Goal: Information Seeking & Learning: Learn about a topic

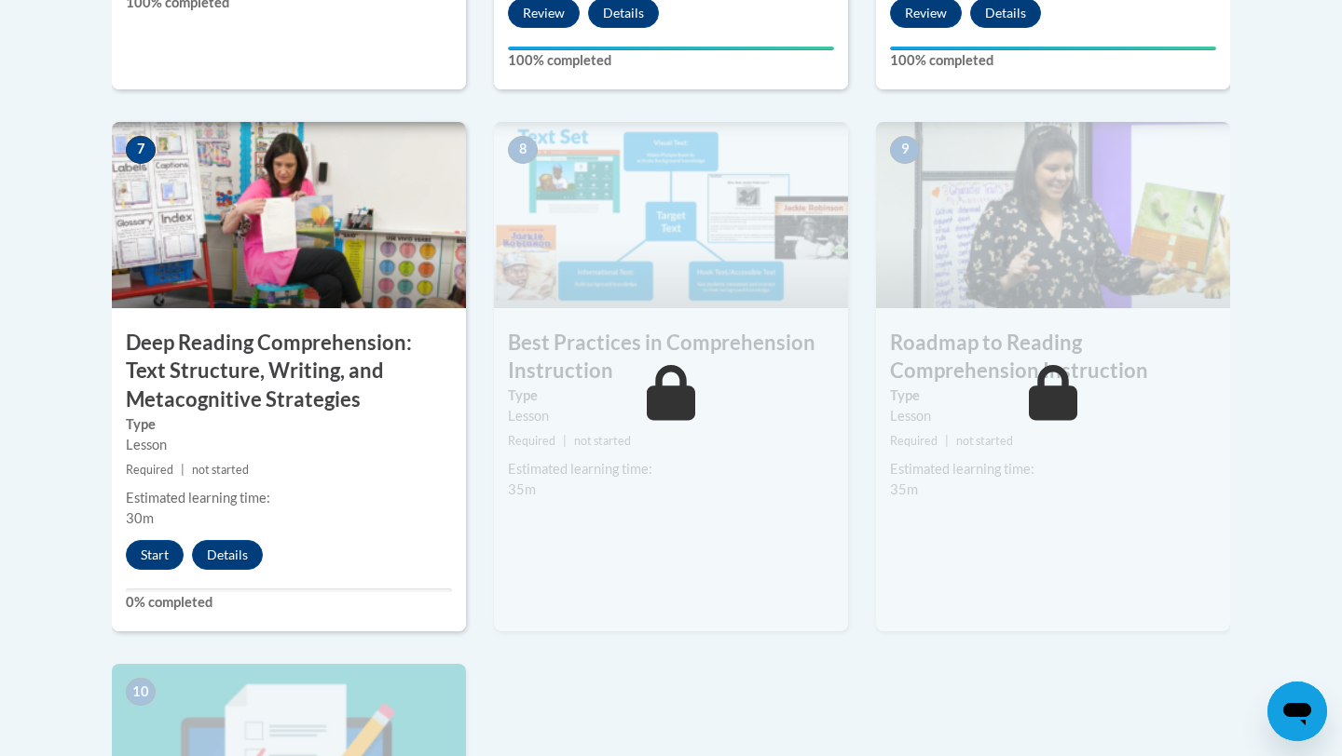
scroll to position [1505, 0]
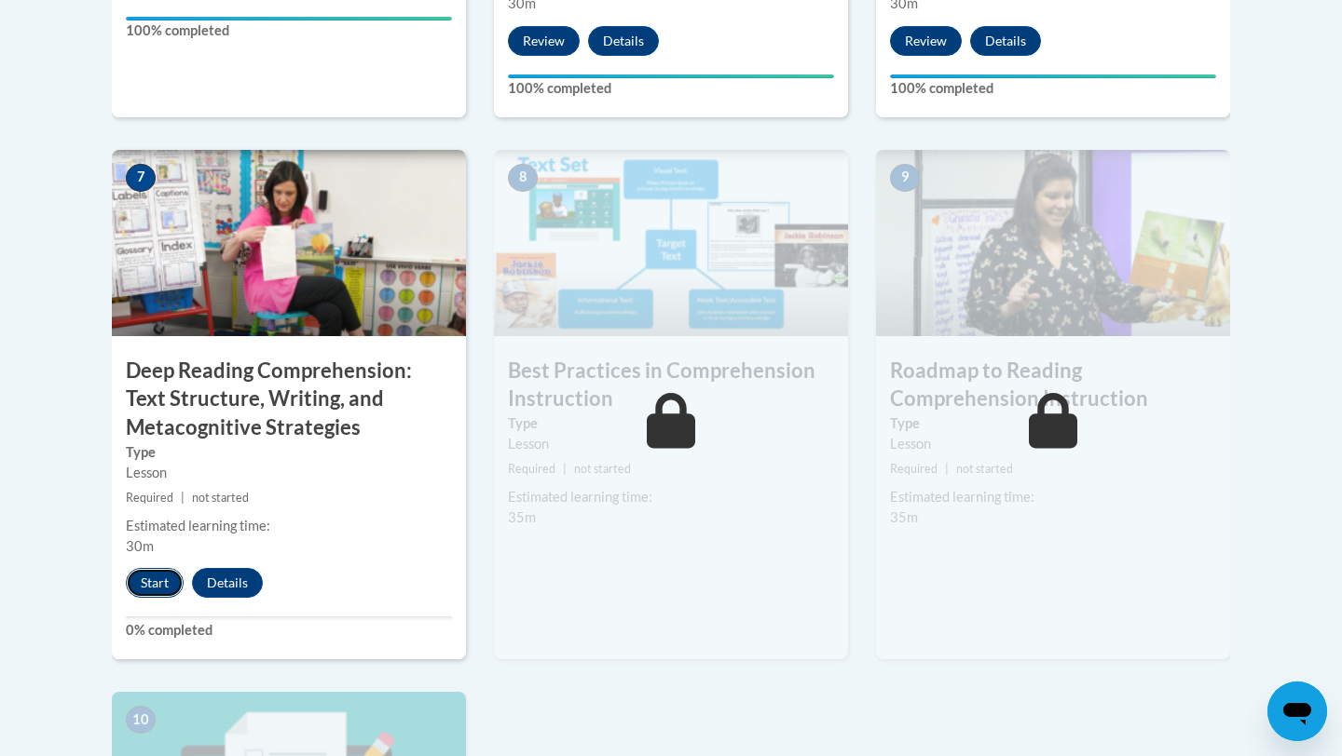
click at [143, 584] on button "Start" at bounding box center [155, 583] width 58 height 30
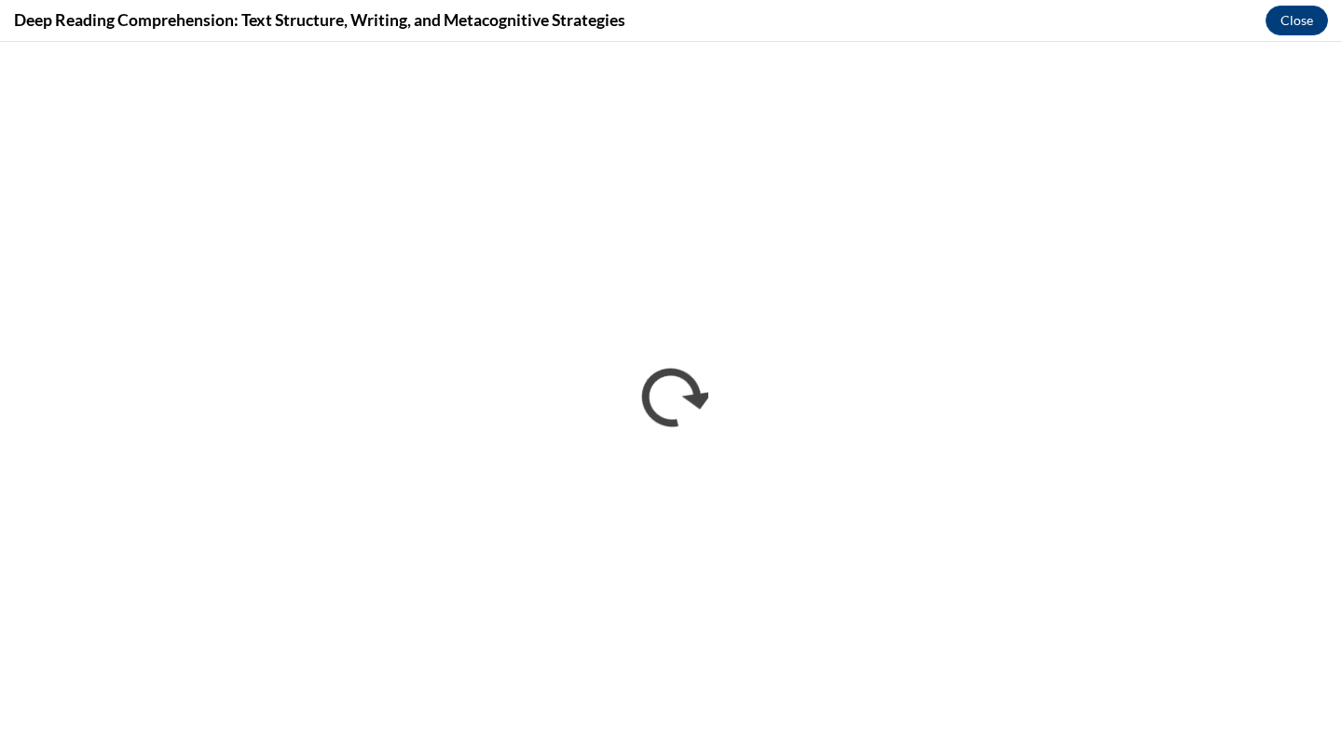
scroll to position [0, 0]
